Goal: Information Seeking & Learning: Find specific page/section

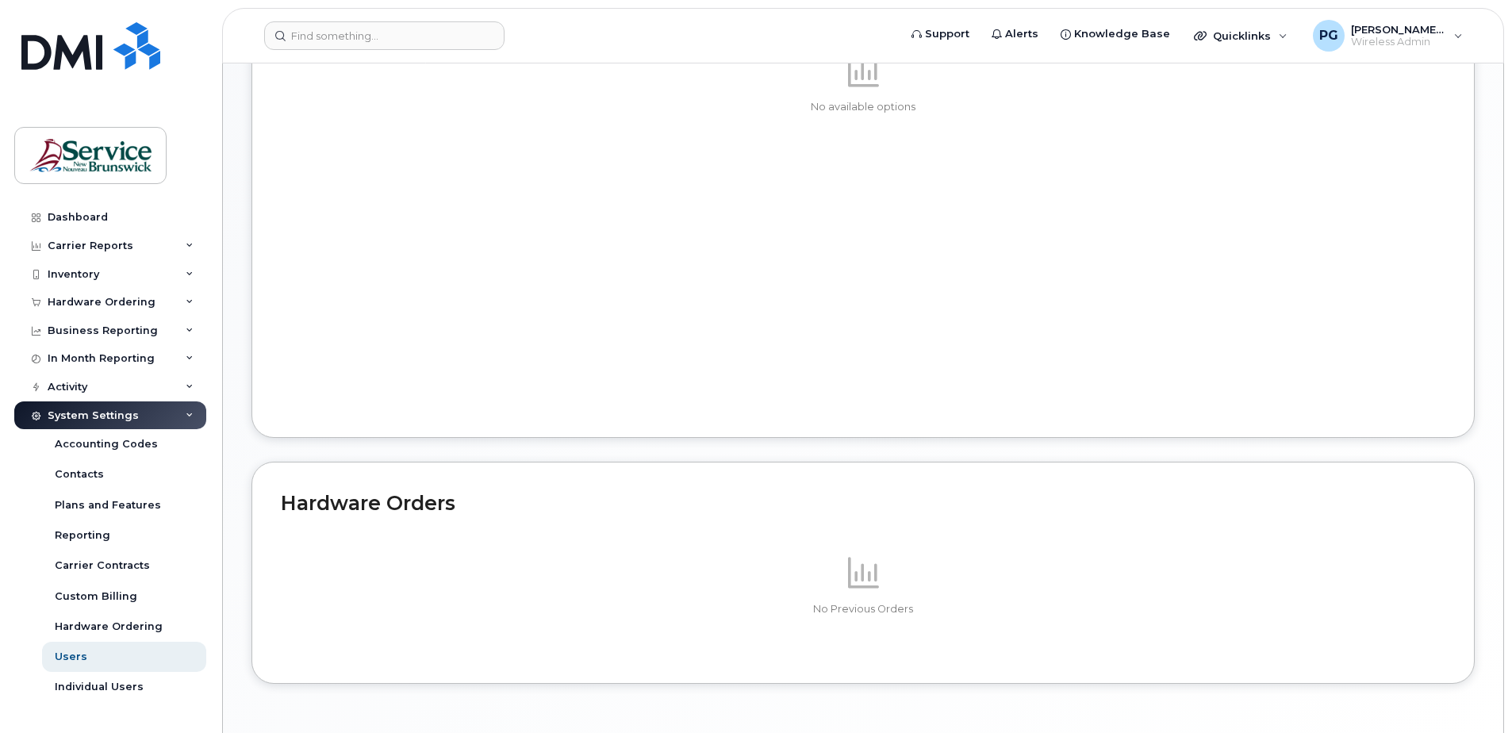
scroll to position [636, 0]
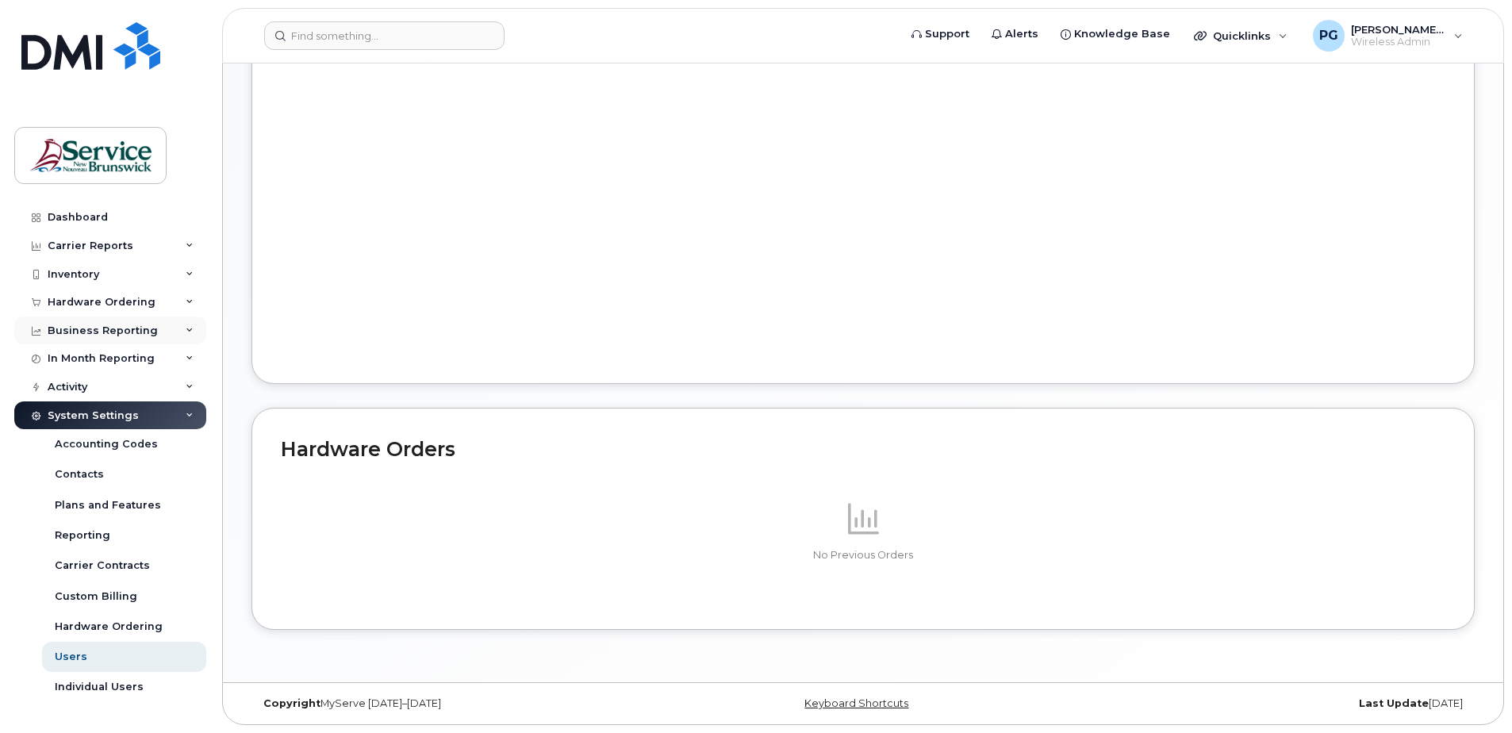
click at [163, 335] on div "Business Reporting" at bounding box center [110, 331] width 192 height 29
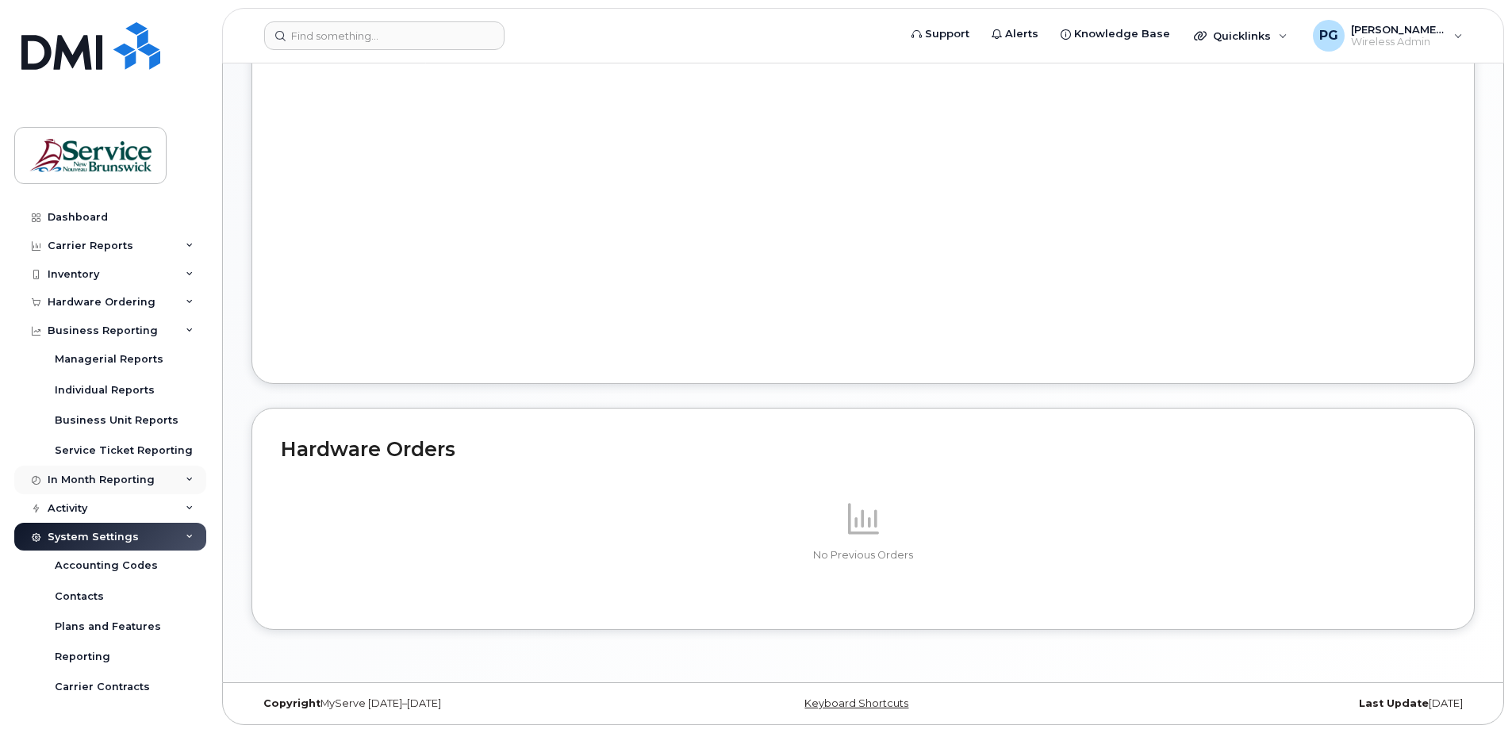
click at [147, 482] on div "In Month Reporting" at bounding box center [101, 480] width 107 height 13
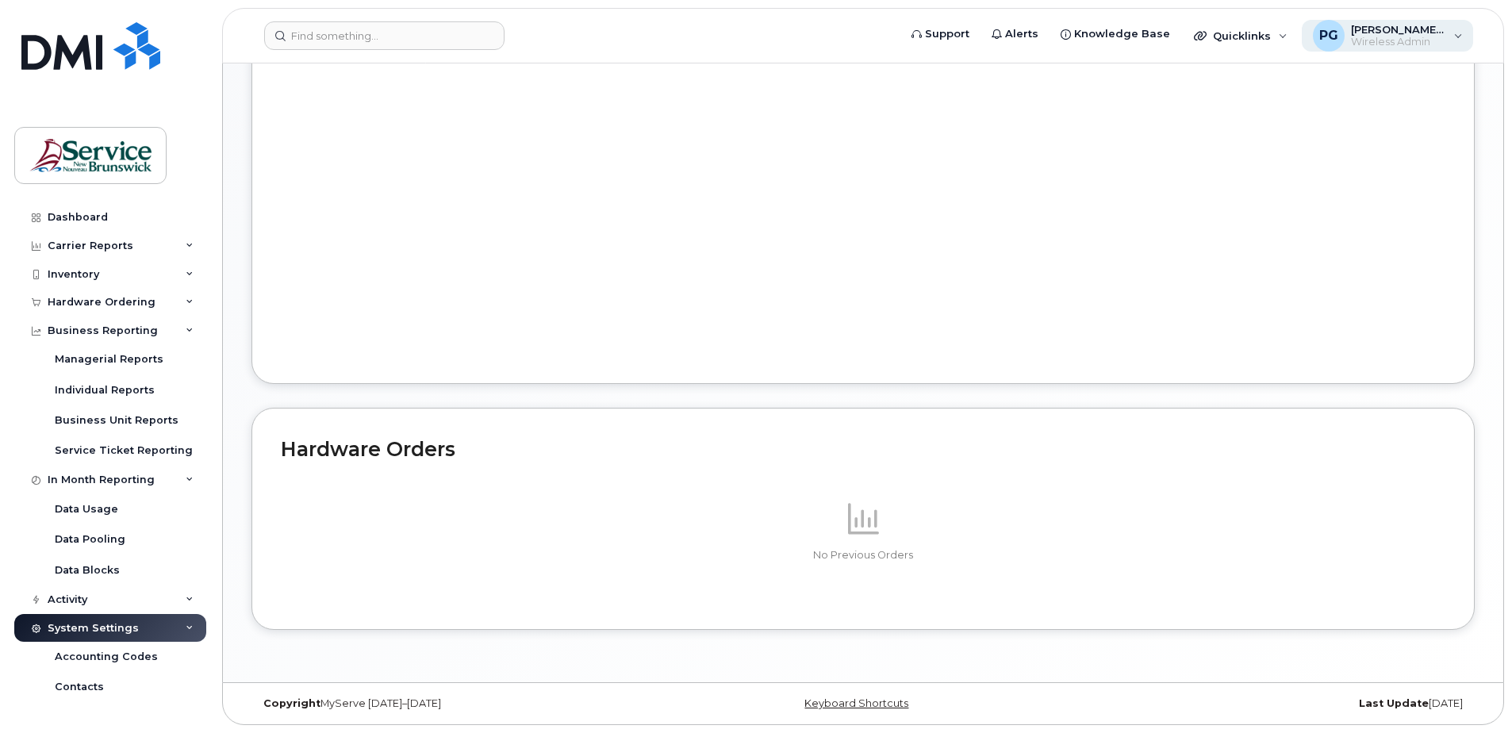
click at [1400, 44] on span "Wireless Admin" at bounding box center [1398, 42] width 95 height 13
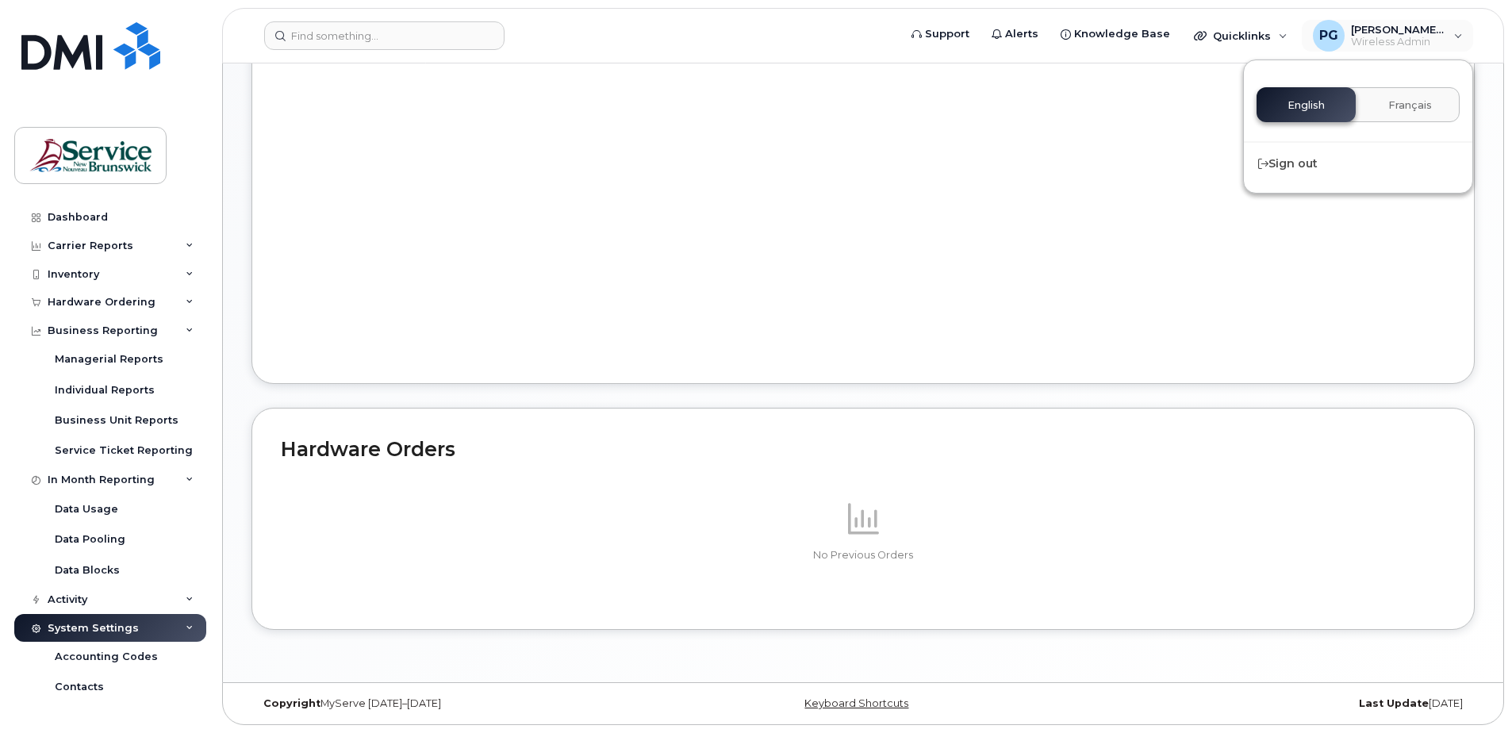
click at [1407, 95] on button "Français" at bounding box center [1410, 104] width 99 height 35
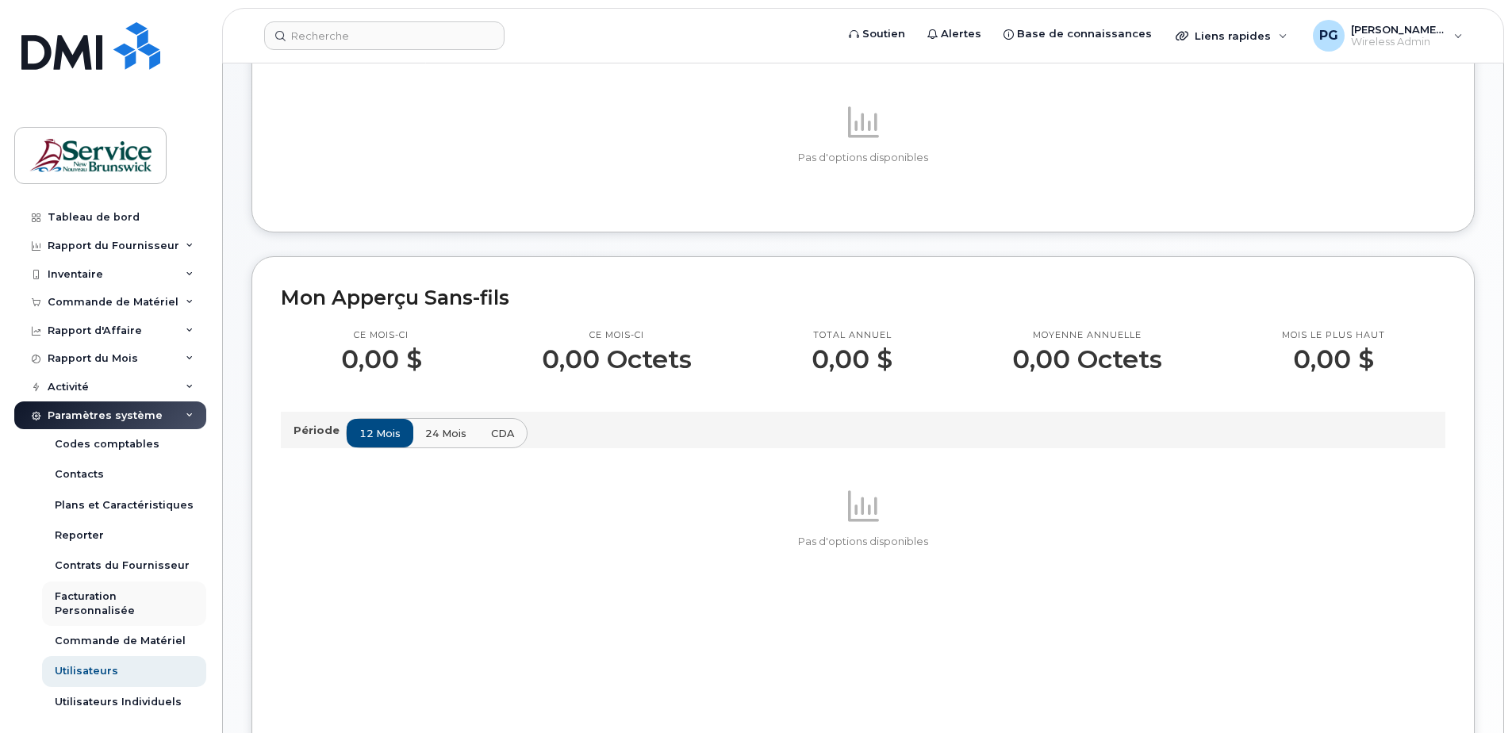
scroll to position [159, 0]
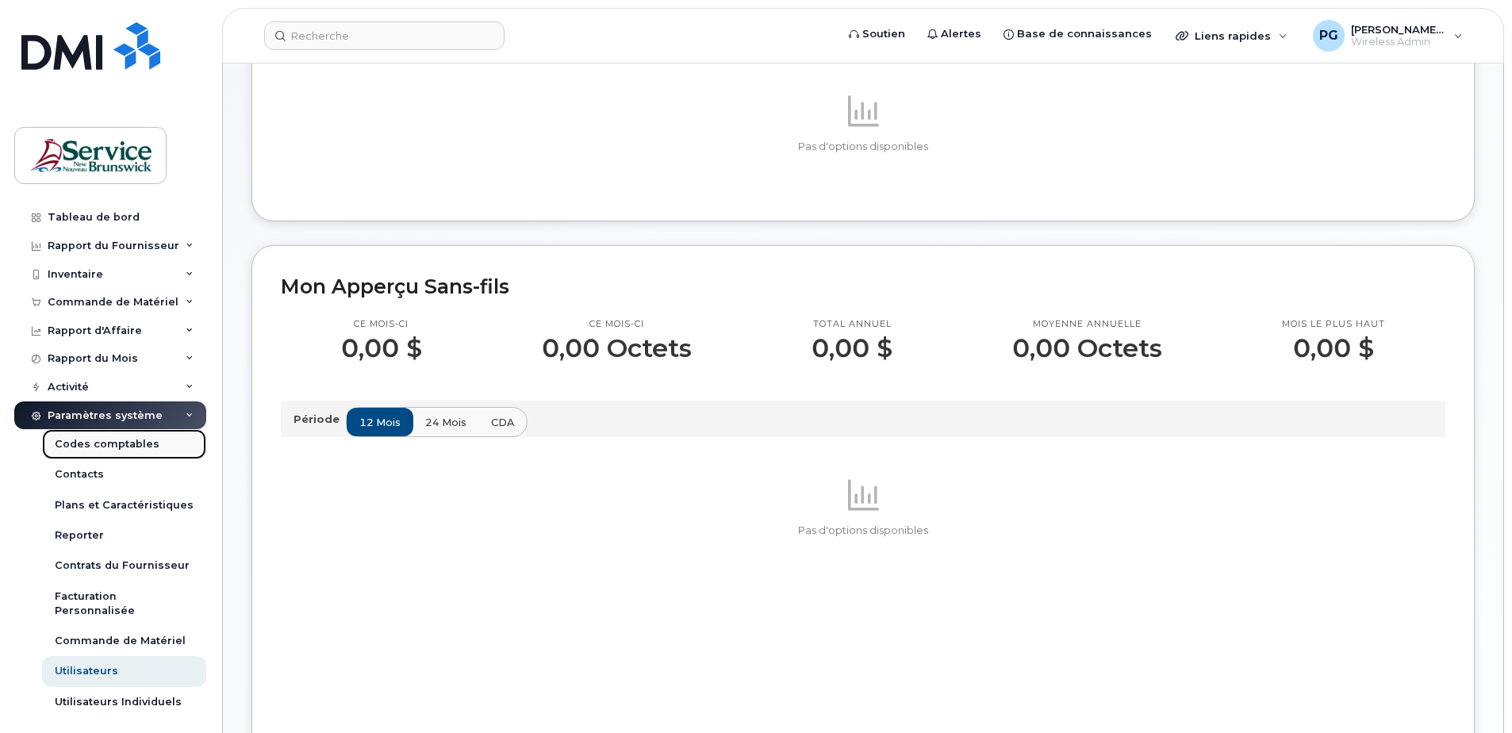
click at [126, 444] on div "Codes comptables" at bounding box center [107, 444] width 105 height 14
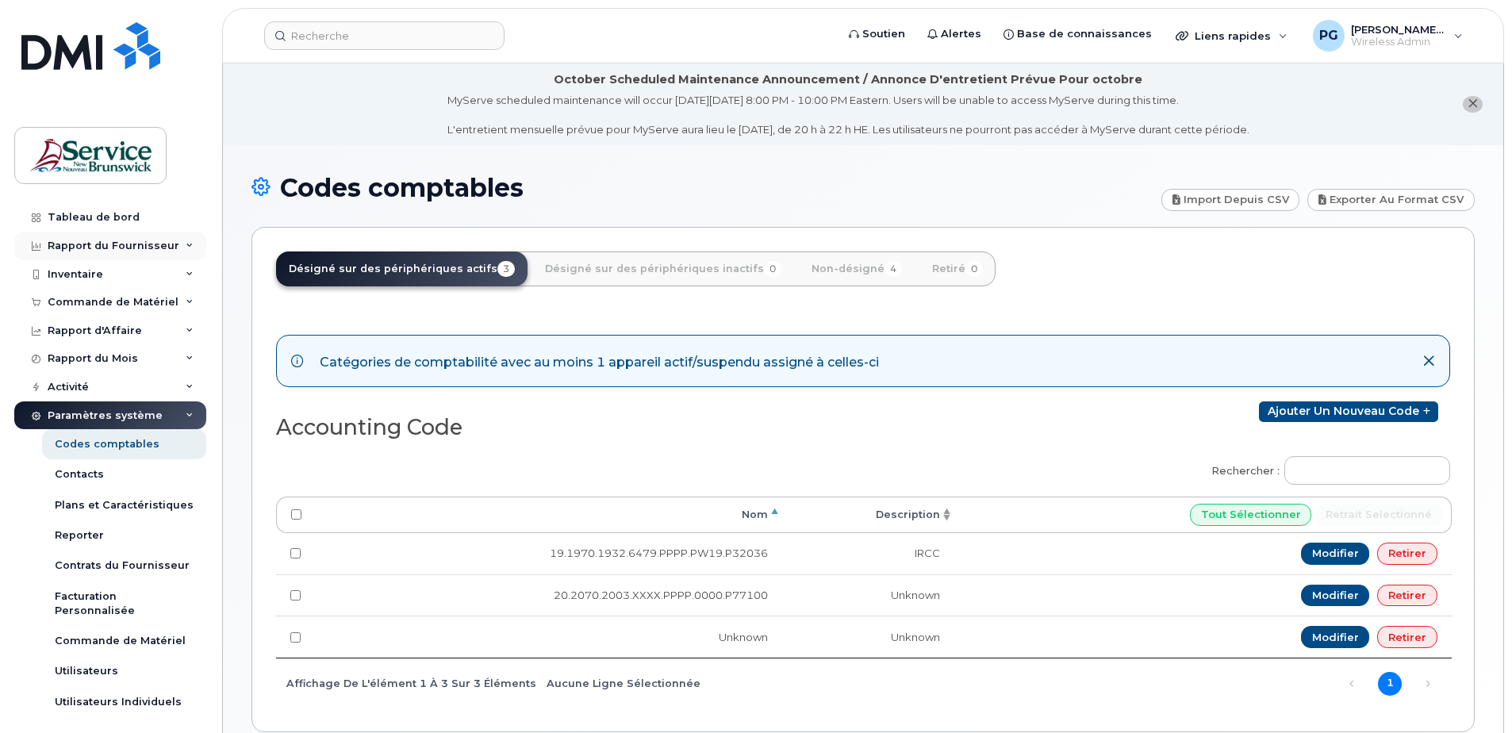
click at [137, 236] on div "Rapport du Fournisseur" at bounding box center [110, 246] width 192 height 29
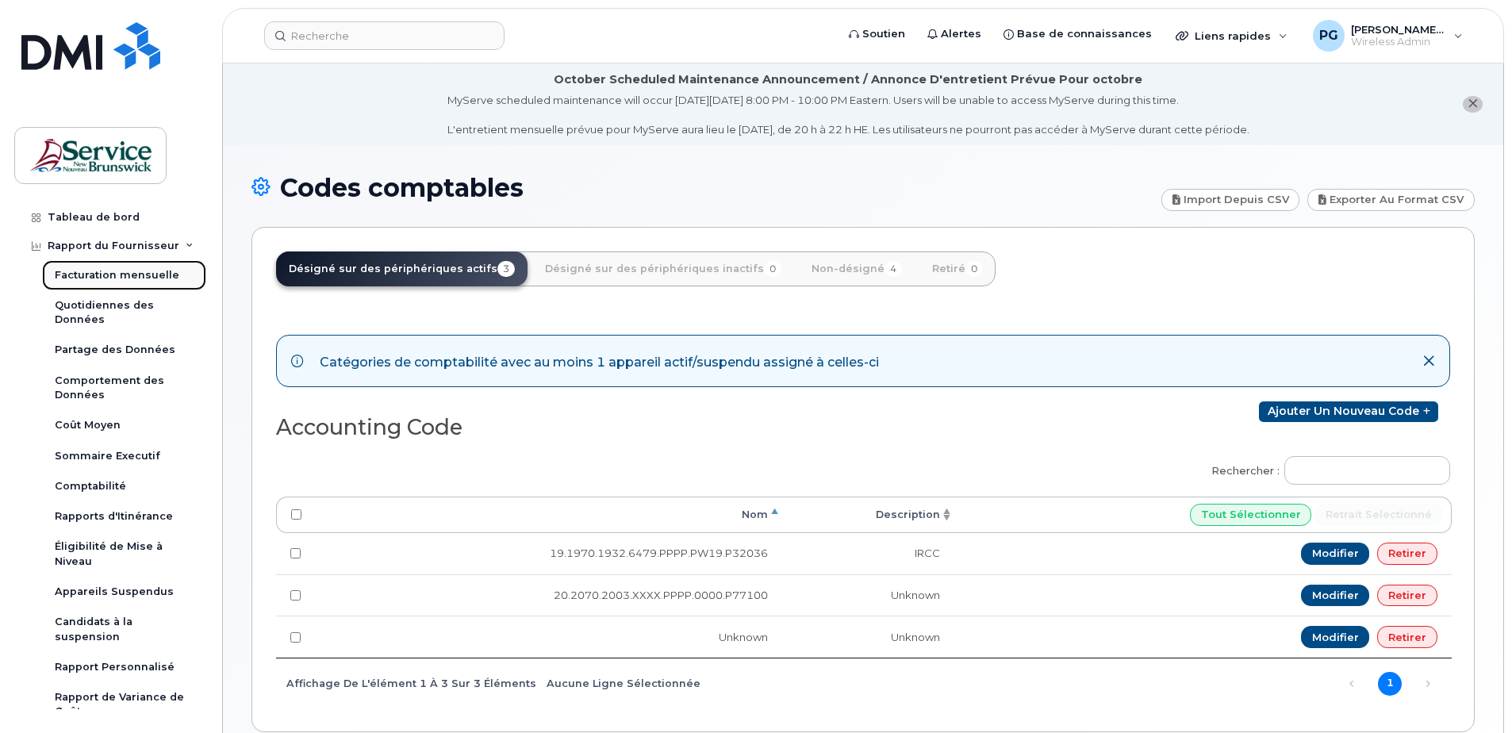
click at [140, 279] on div "Facturation mensuelle" at bounding box center [117, 275] width 125 height 14
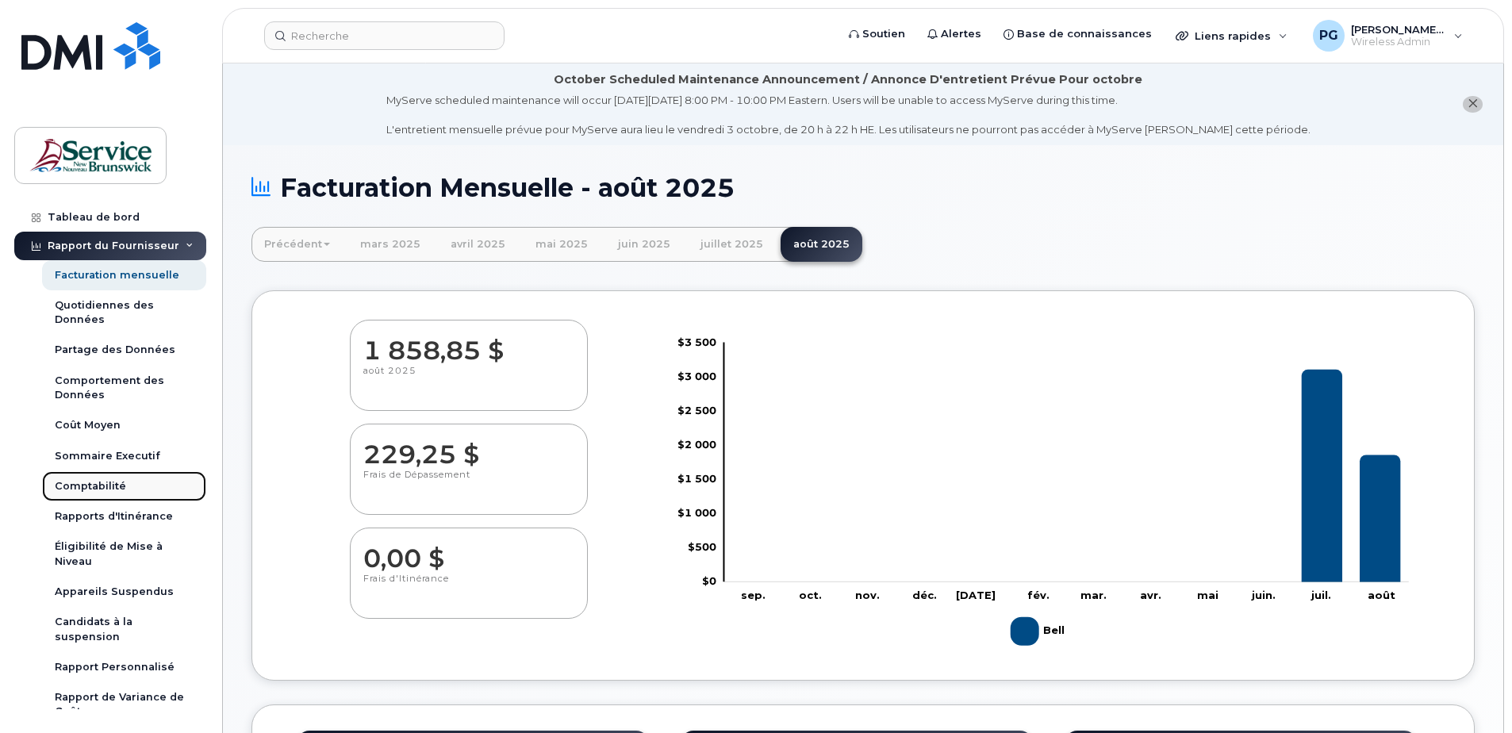
click at [99, 473] on link "Comptabilité" at bounding box center [124, 486] width 164 height 30
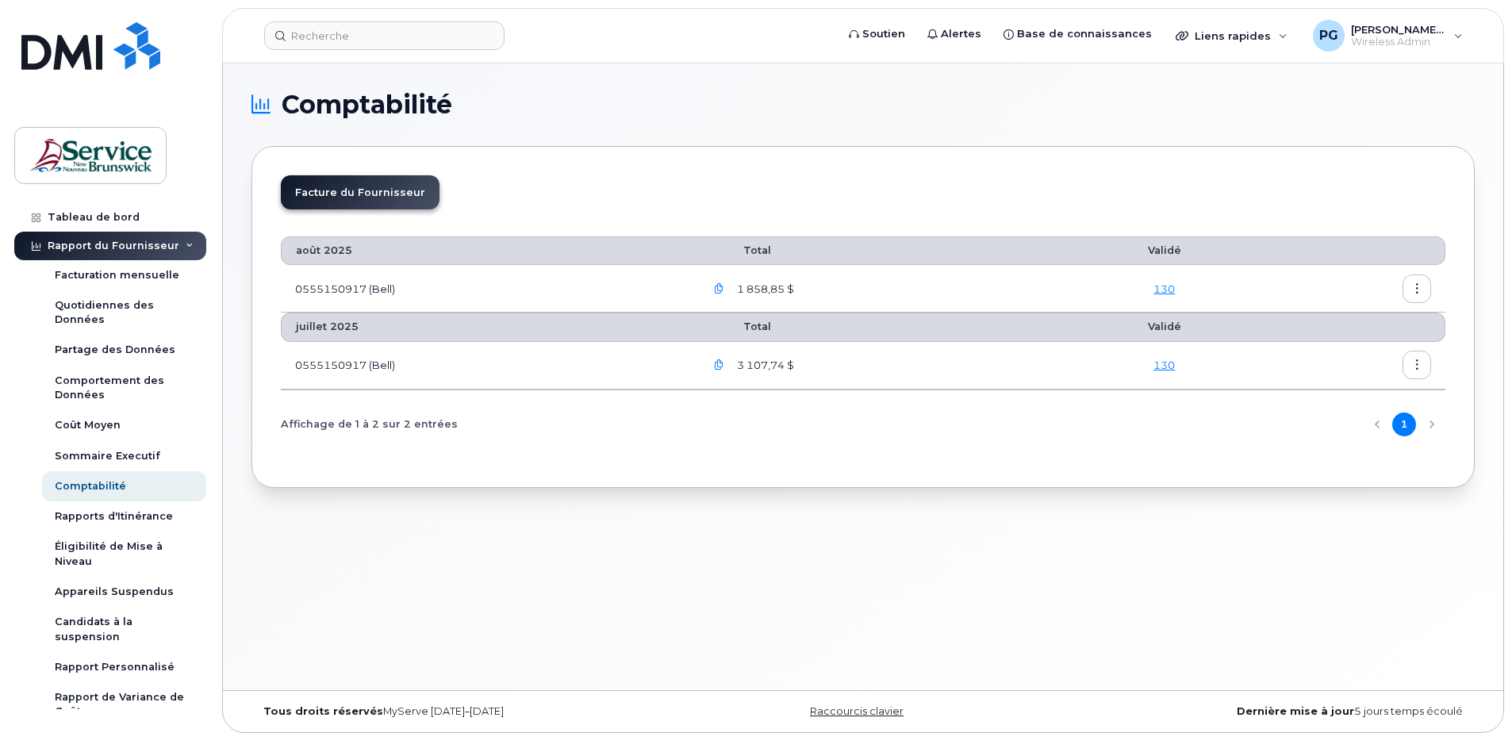
click at [721, 287] on icon "button" at bounding box center [719, 289] width 10 height 10
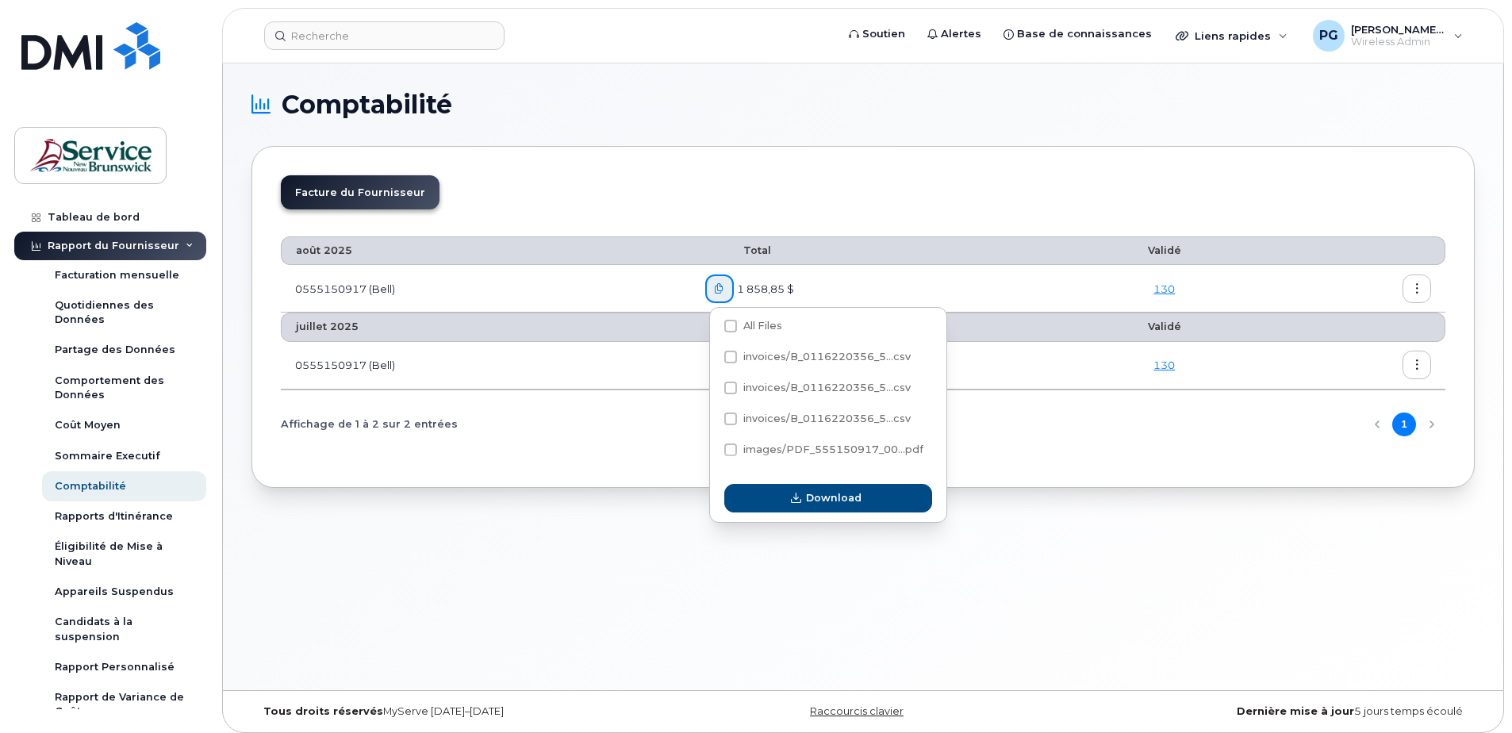
click at [563, 472] on div "Facture du Fournisseur août 2025 Total Validé 0555150917 (Bell) 1 858,85 $ 130 …" at bounding box center [864, 317] width 1224 height 342
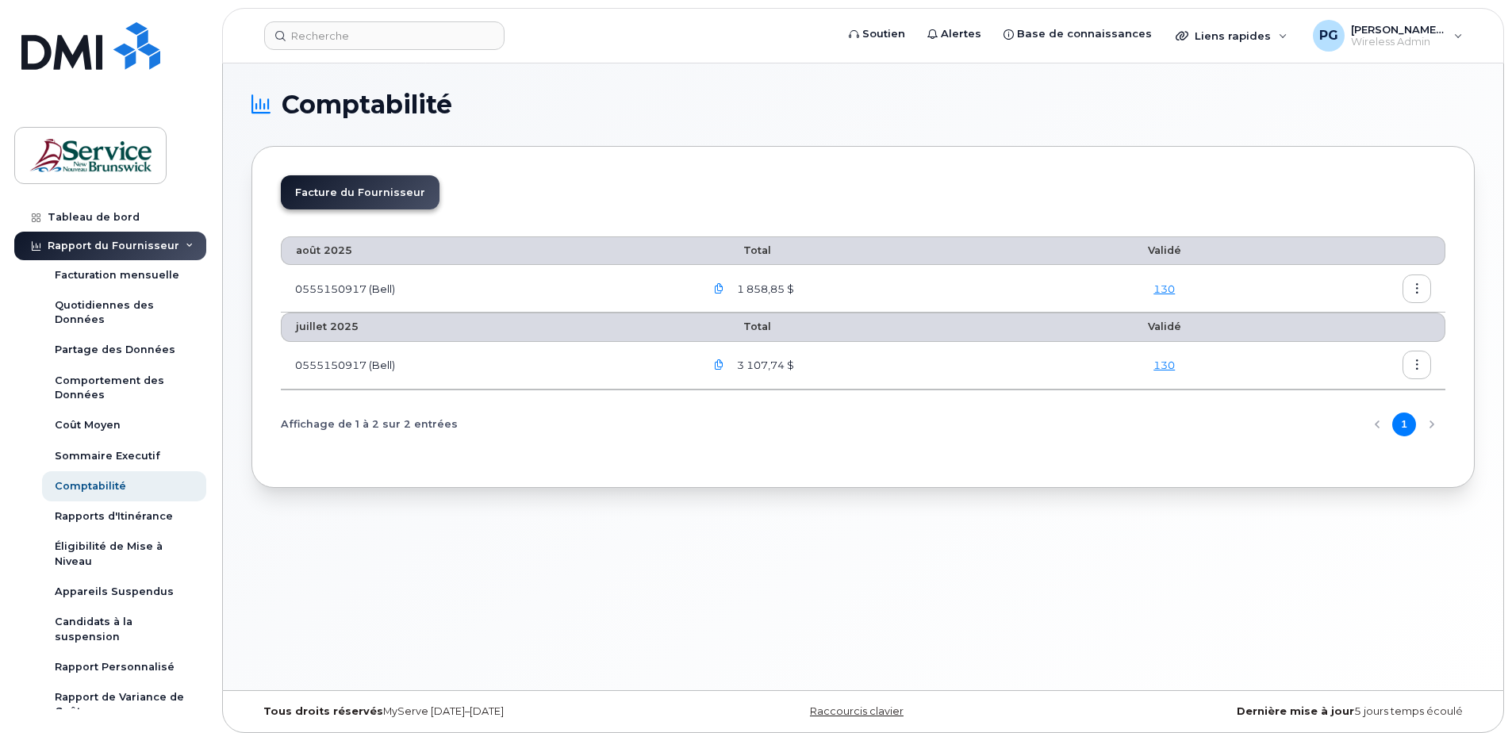
click at [383, 190] on li "Facture du Fournisseur" at bounding box center [360, 192] width 159 height 34
